Goal: Transaction & Acquisition: Purchase product/service

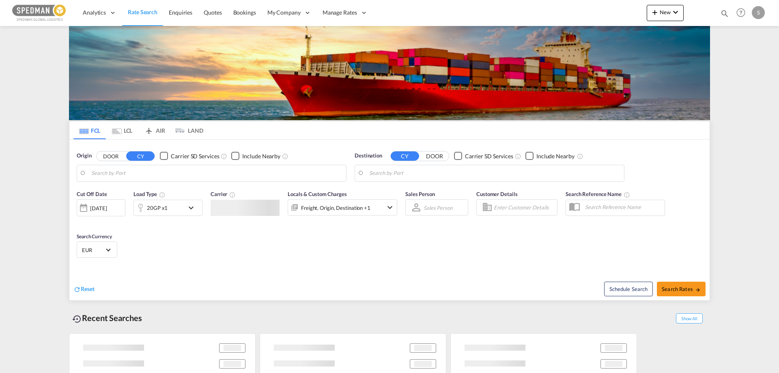
type input "[GEOGRAPHIC_DATA], DKFRC"
type input "[GEOGRAPHIC_DATA] (ex [GEOGRAPHIC_DATA]), INMAA"
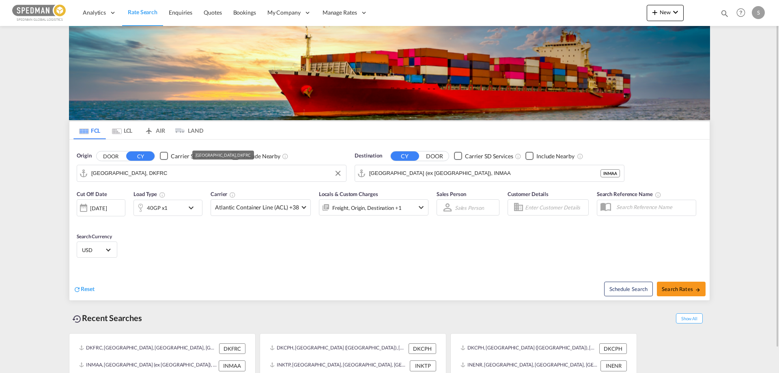
click at [160, 169] on input "[GEOGRAPHIC_DATA], DKFRC" at bounding box center [216, 173] width 251 height 12
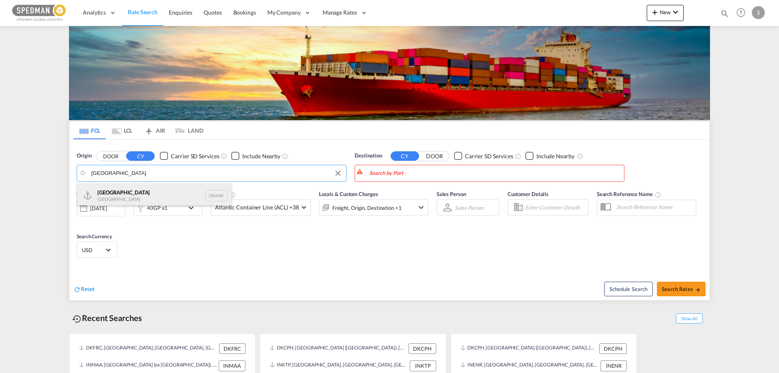
click at [119, 185] on div "Aarhus [GEOGRAPHIC_DATA] DKAAR" at bounding box center [154, 195] width 154 height 24
type input "[GEOGRAPHIC_DATA], [GEOGRAPHIC_DATA]"
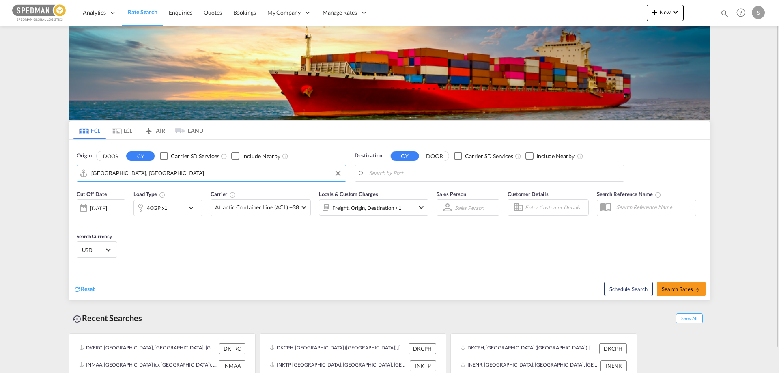
click at [382, 175] on body "Analytics Reports Dashboard Rate Search Enquiries Quotes Bookings" at bounding box center [389, 186] width 779 height 373
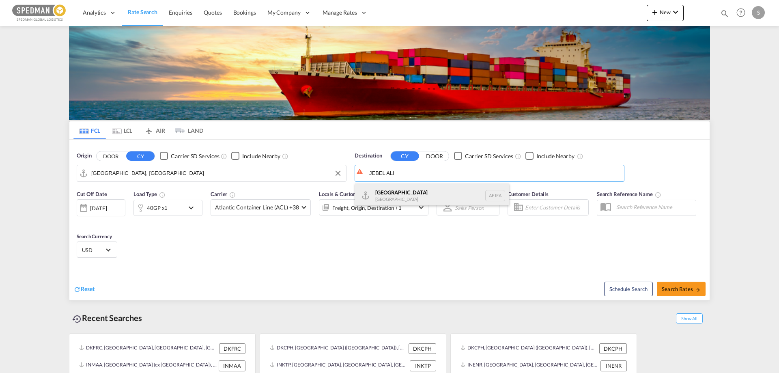
click at [378, 200] on div "[GEOGRAPHIC_DATA] [GEOGRAPHIC_DATA]" at bounding box center [432, 195] width 154 height 24
type input "[GEOGRAPHIC_DATA], [GEOGRAPHIC_DATA]"
click at [196, 206] on md-icon "icon-chevron-down" at bounding box center [193, 208] width 14 height 10
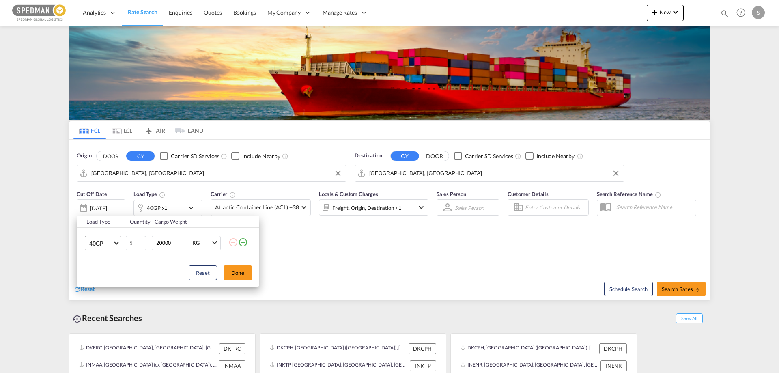
click at [108, 245] on span "40GP" at bounding box center [101, 243] width 24 height 8
click at [103, 221] on md-option "20GP" at bounding box center [110, 223] width 55 height 19
click at [236, 272] on button "Done" at bounding box center [237, 272] width 28 height 15
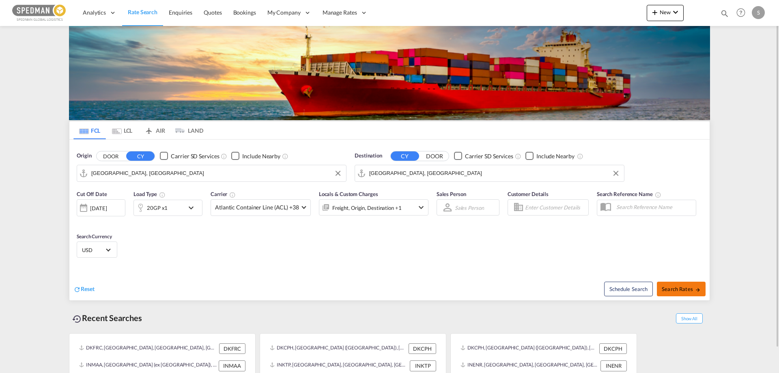
click at [680, 292] on button "Search Rates" at bounding box center [681, 288] width 49 height 15
type input "DKAAR to AEJEA / [DATE]"
